Goal: Information Seeking & Learning: Learn about a topic

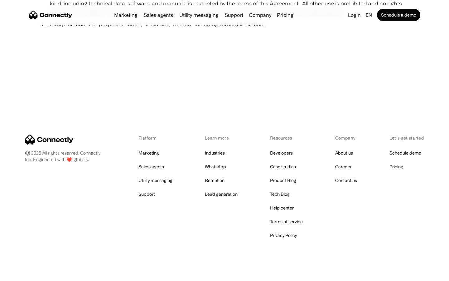
scroll to position [2291, 0]
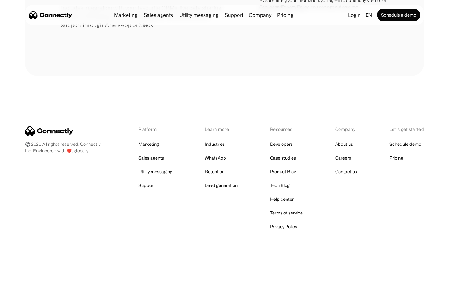
scroll to position [290, 0]
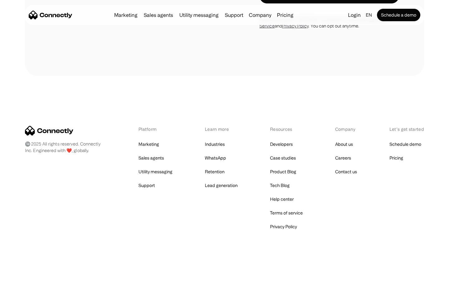
scroll to position [2447, 0]
